Goal: Transaction & Acquisition: Purchase product/service

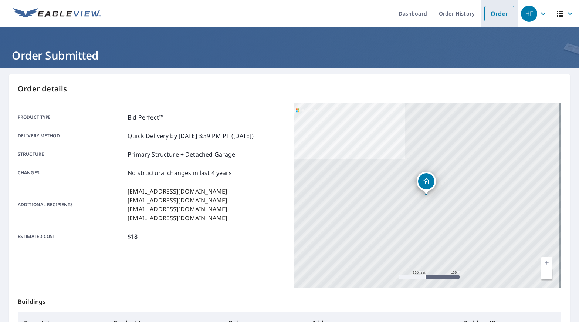
click at [488, 16] on link "Order" at bounding box center [499, 14] width 30 height 16
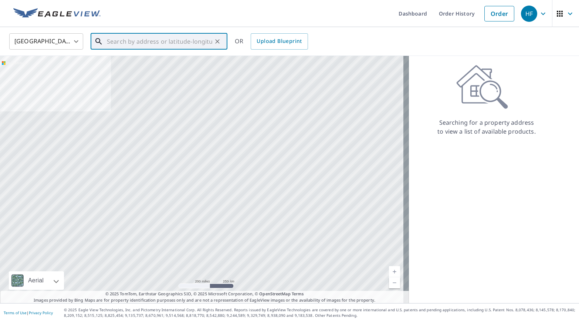
click at [122, 43] on input "text" at bounding box center [159, 41] width 105 height 21
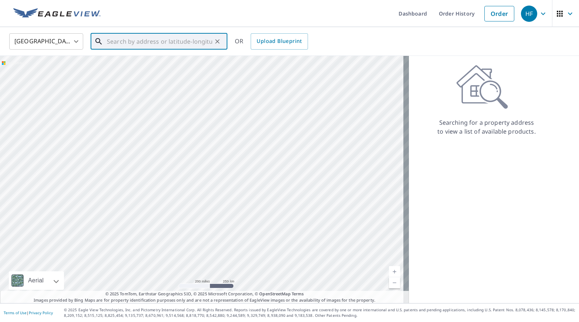
paste input "[STREET_ADDRESS]"
click at [166, 72] on p "Opa Locka, FL 33055" at bounding box center [163, 70] width 116 height 7
type input "[STREET_ADDRESS]"
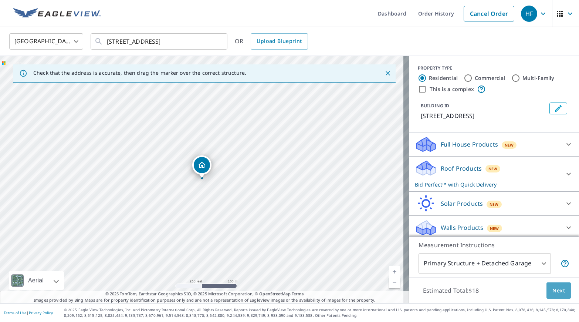
click at [553, 294] on span "Next" at bounding box center [558, 290] width 13 height 9
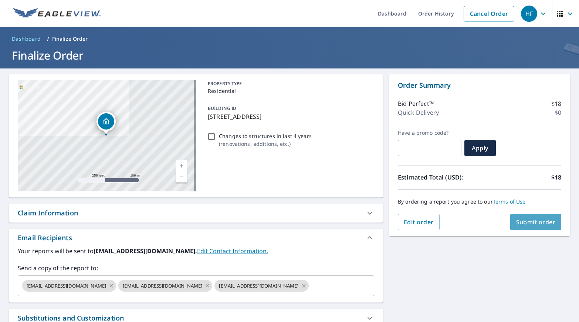
click at [543, 223] on span "Submit order" at bounding box center [536, 222] width 40 height 8
checkbox input "true"
